Goal: Transaction & Acquisition: Purchase product/service

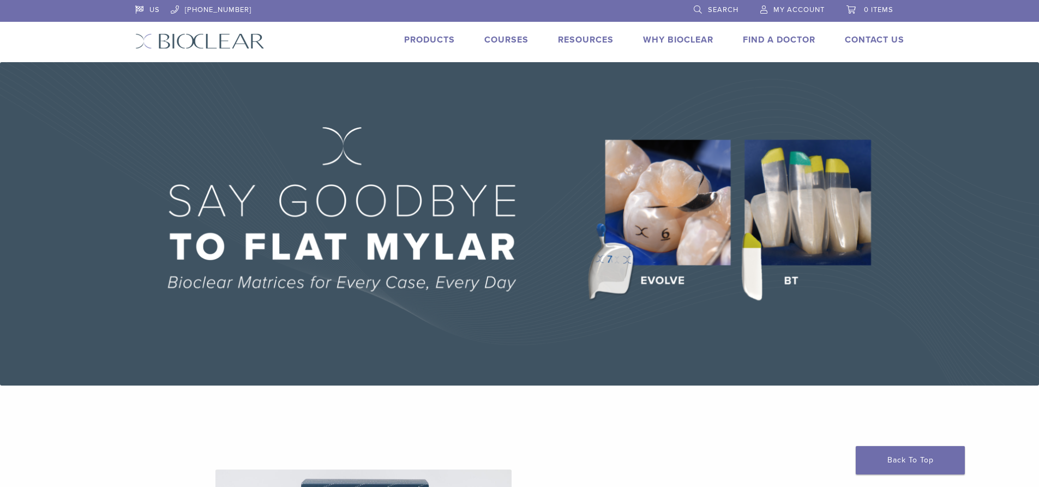
click at [428, 39] on link "Products" at bounding box center [429, 39] width 51 height 11
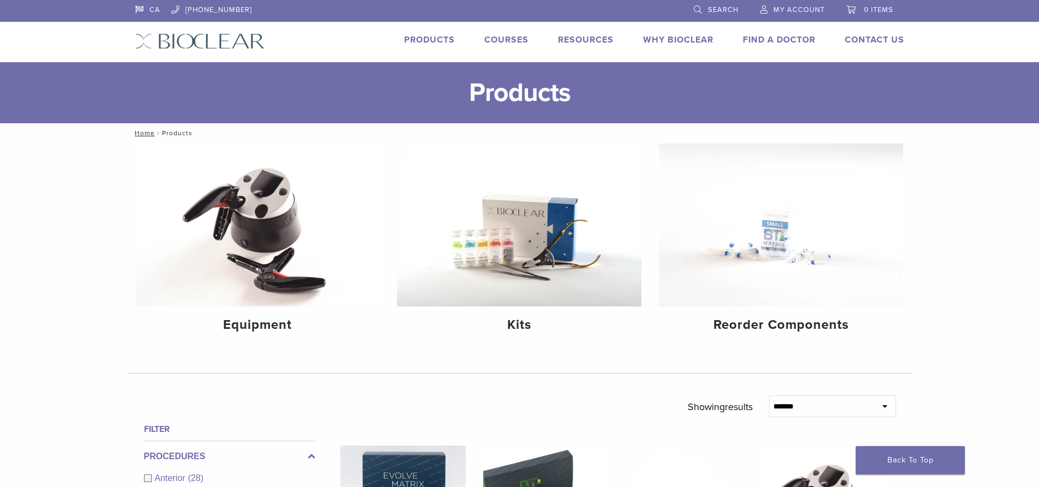
scroll to position [55, 0]
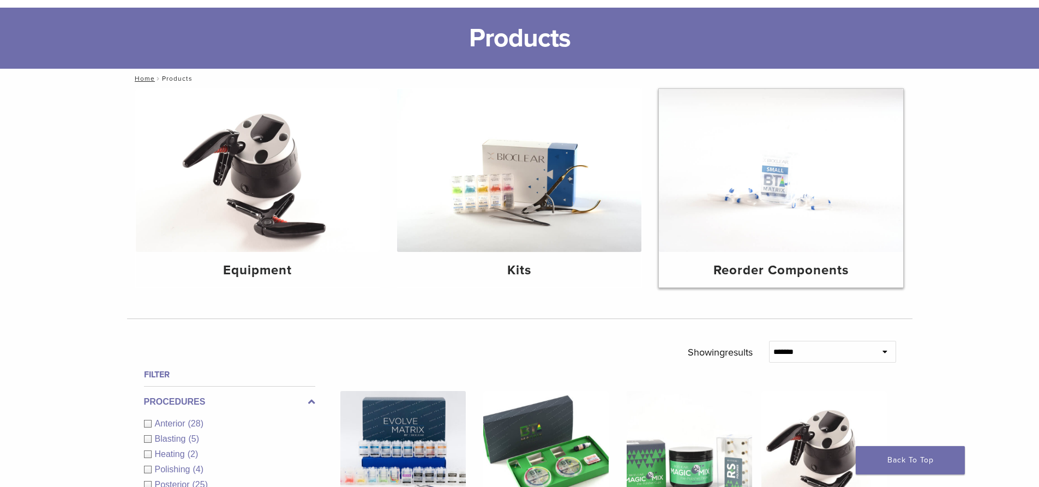
click at [750, 189] on img at bounding box center [781, 170] width 244 height 163
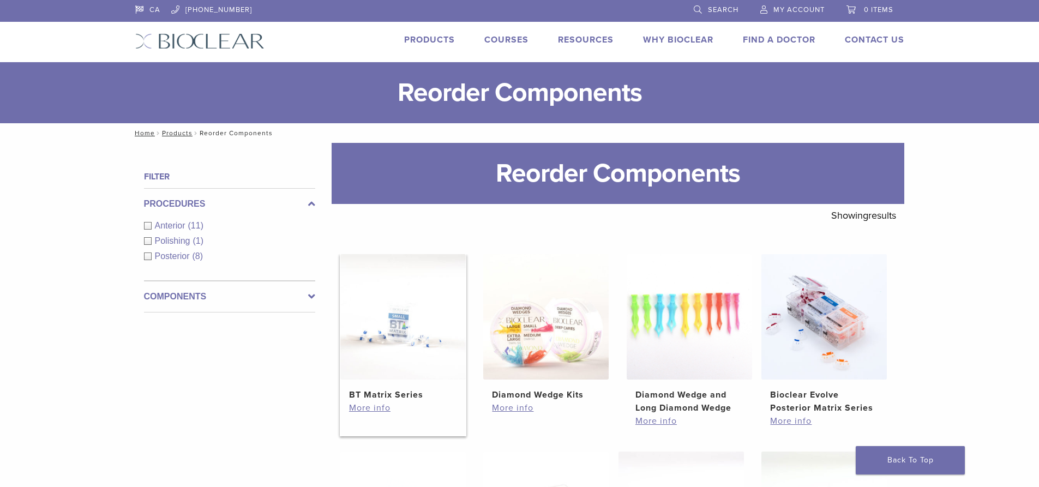
click at [372, 338] on img at bounding box center [402, 316] width 125 height 125
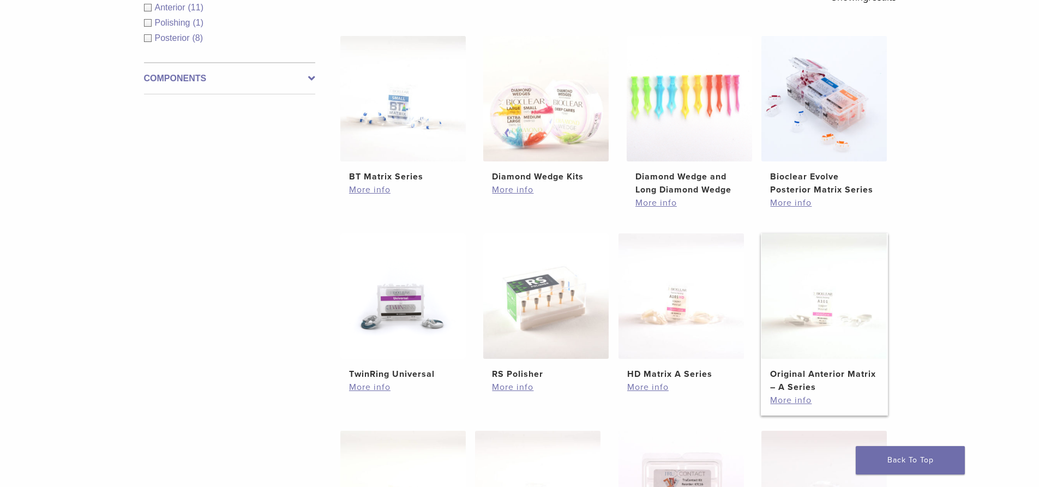
scroll to position [164, 0]
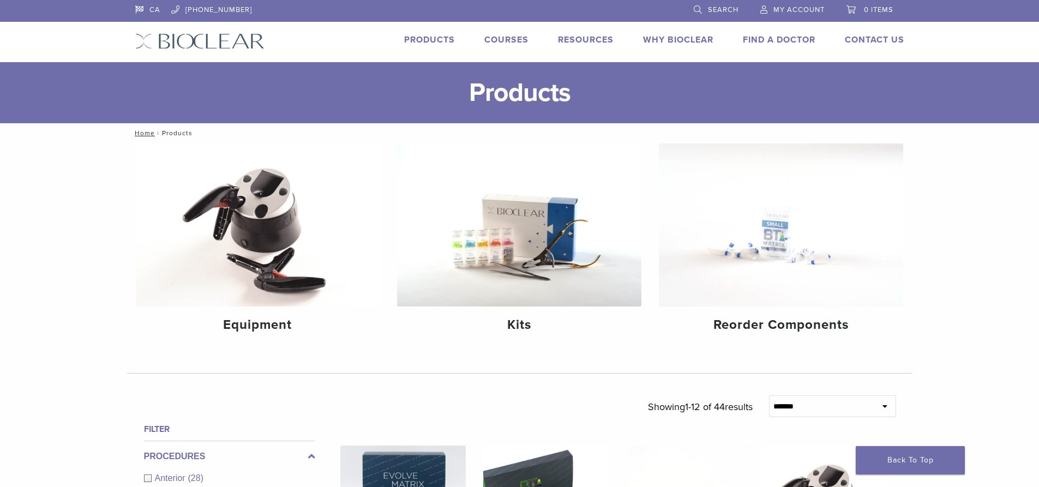
scroll to position [55, 0]
